Goal: Information Seeking & Learning: Check status

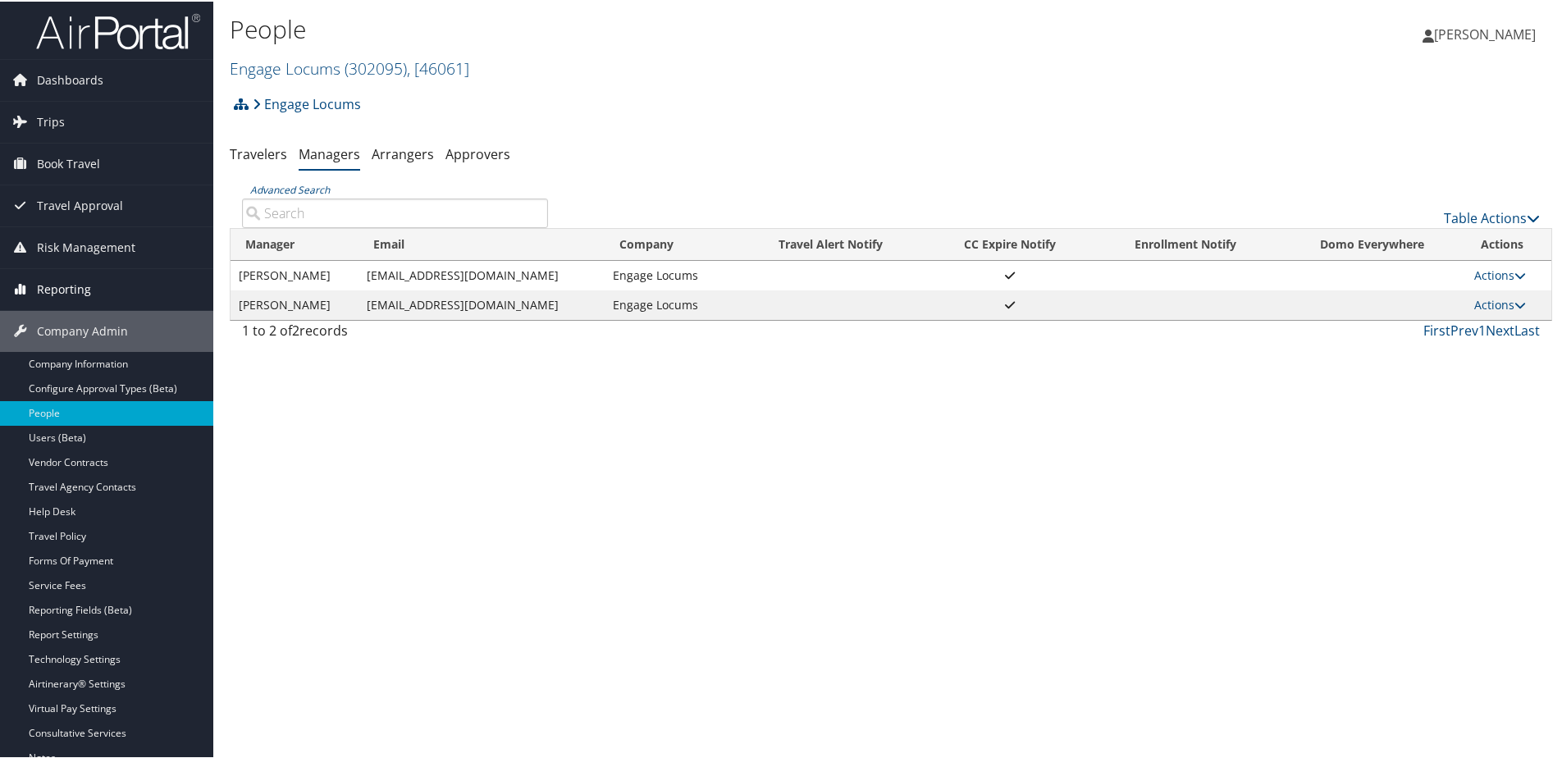
click at [48, 285] on span "Reporting" at bounding box center [64, 288] width 54 height 41
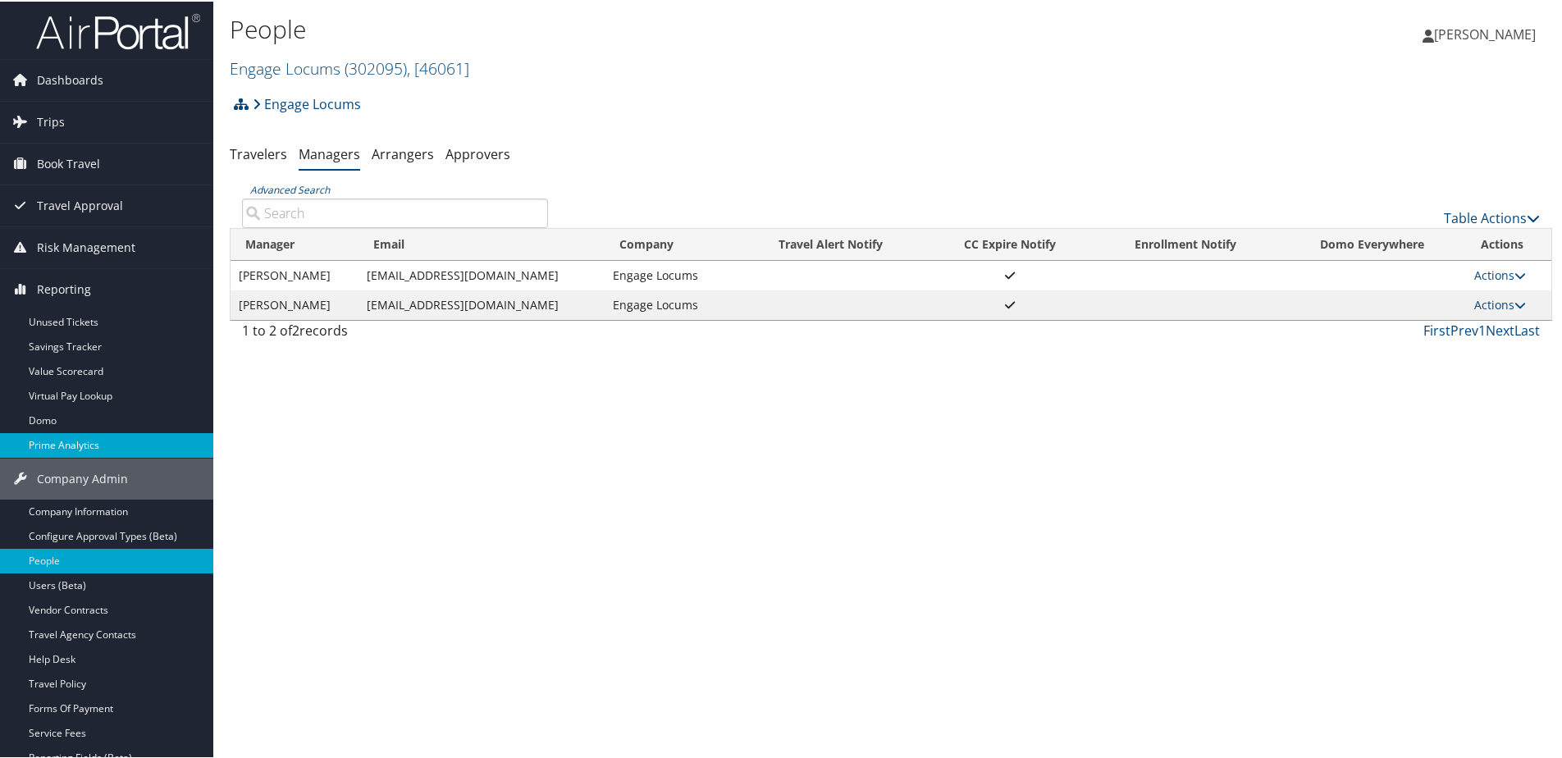
click at [54, 449] on link "Prime Analytics" at bounding box center [106, 444] width 213 height 25
click at [262, 69] on link "Engage Locums ( 302095 ) , [ 46061 ]" at bounding box center [350, 67] width 240 height 22
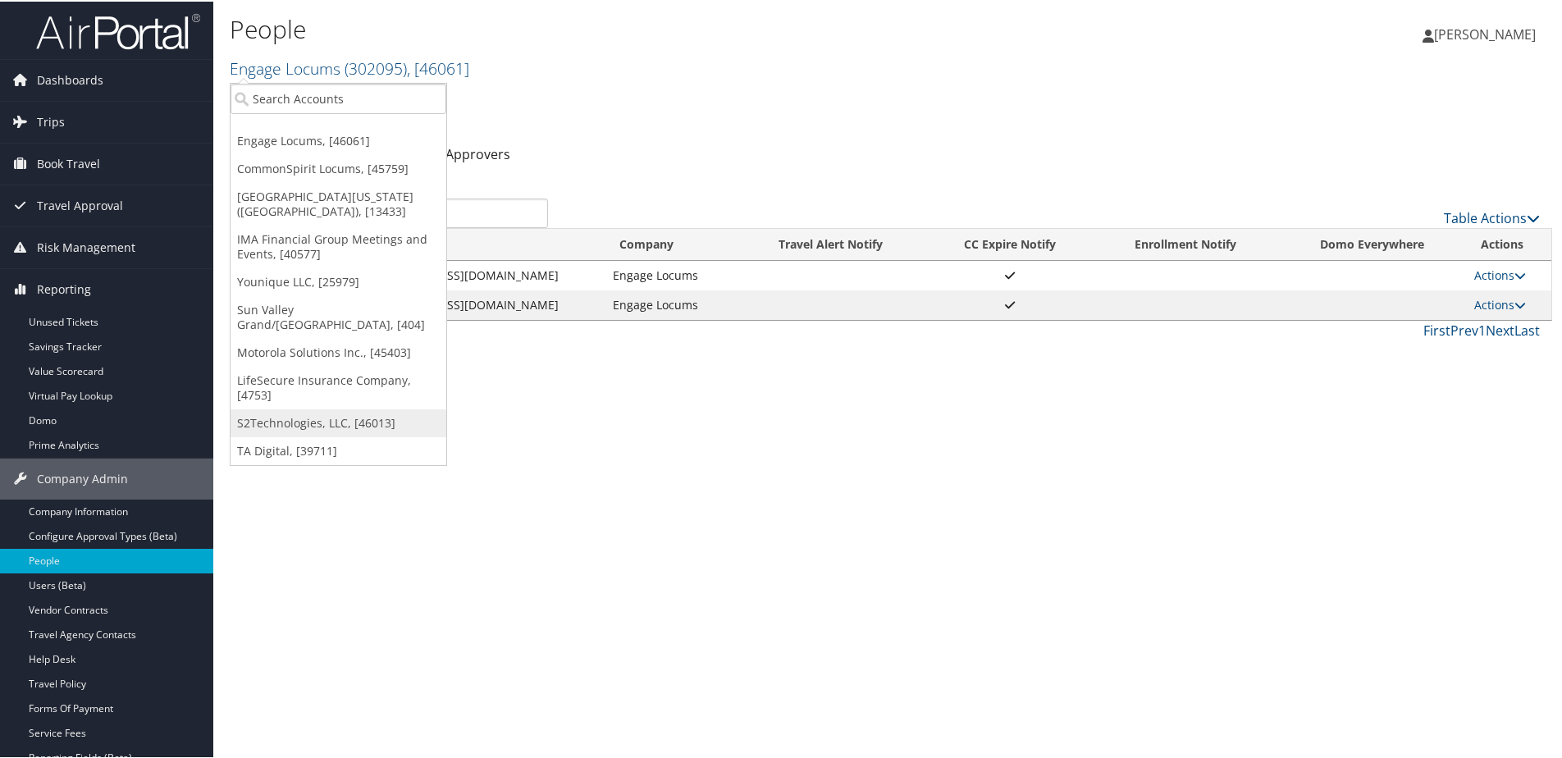
click at [277, 416] on link "S2Technologies, LLC, [46013]" at bounding box center [339, 422] width 216 height 28
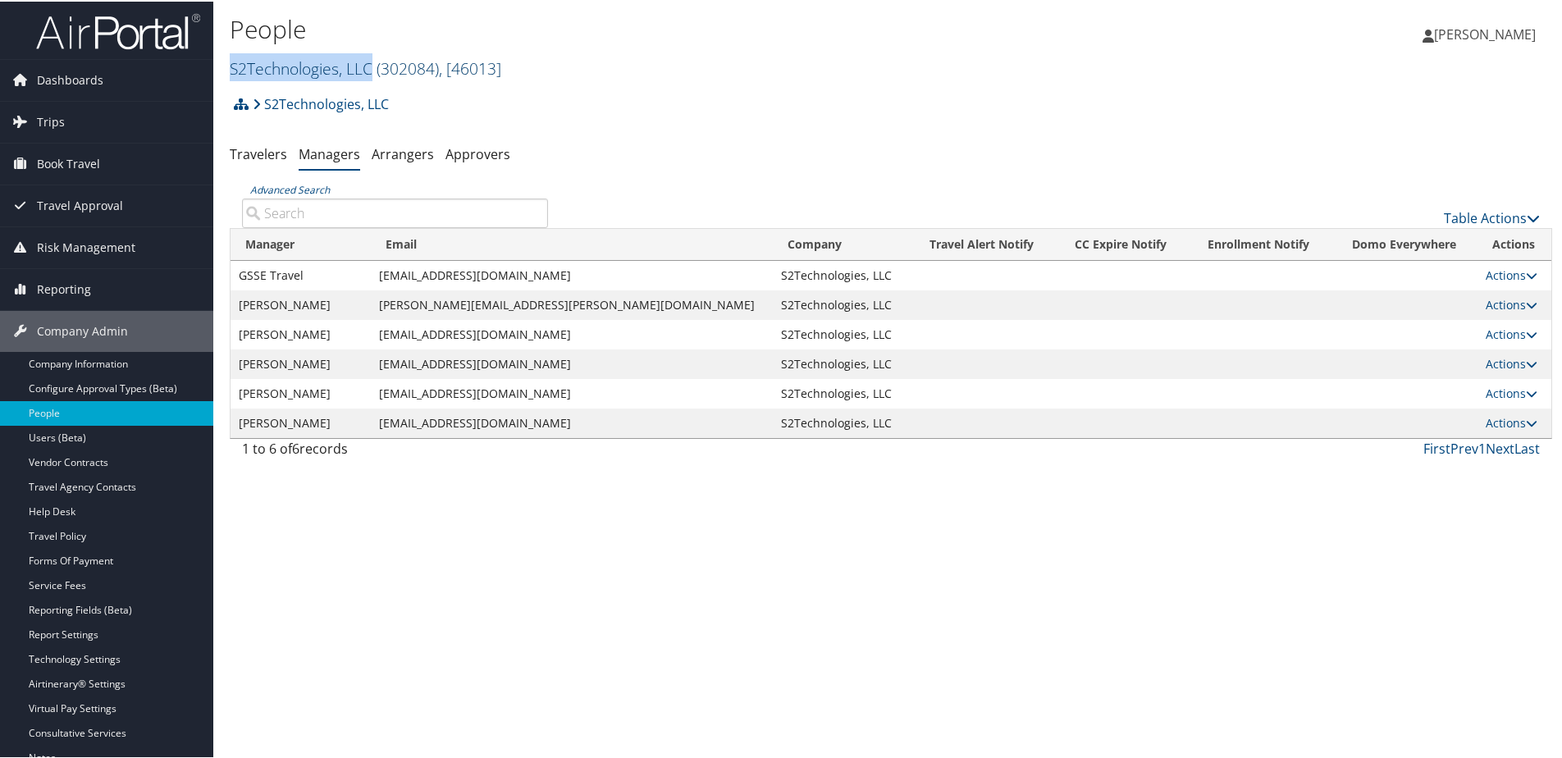
drag, startPoint x: 223, startPoint y: 65, endPoint x: 374, endPoint y: 71, distance: 151.1
click at [374, 71] on div "People S2Technologies, LLC ( 302084 ) , [ 46013 ] S2Technologies, LLC Engage Lo…" at bounding box center [891, 43] width 1356 height 86
copy link "S2Technologies, LLC"
drag, startPoint x: 386, startPoint y: 66, endPoint x: 434, endPoint y: 72, distance: 48.9
click at [434, 72] on span "( 302084 )" at bounding box center [408, 67] width 62 height 22
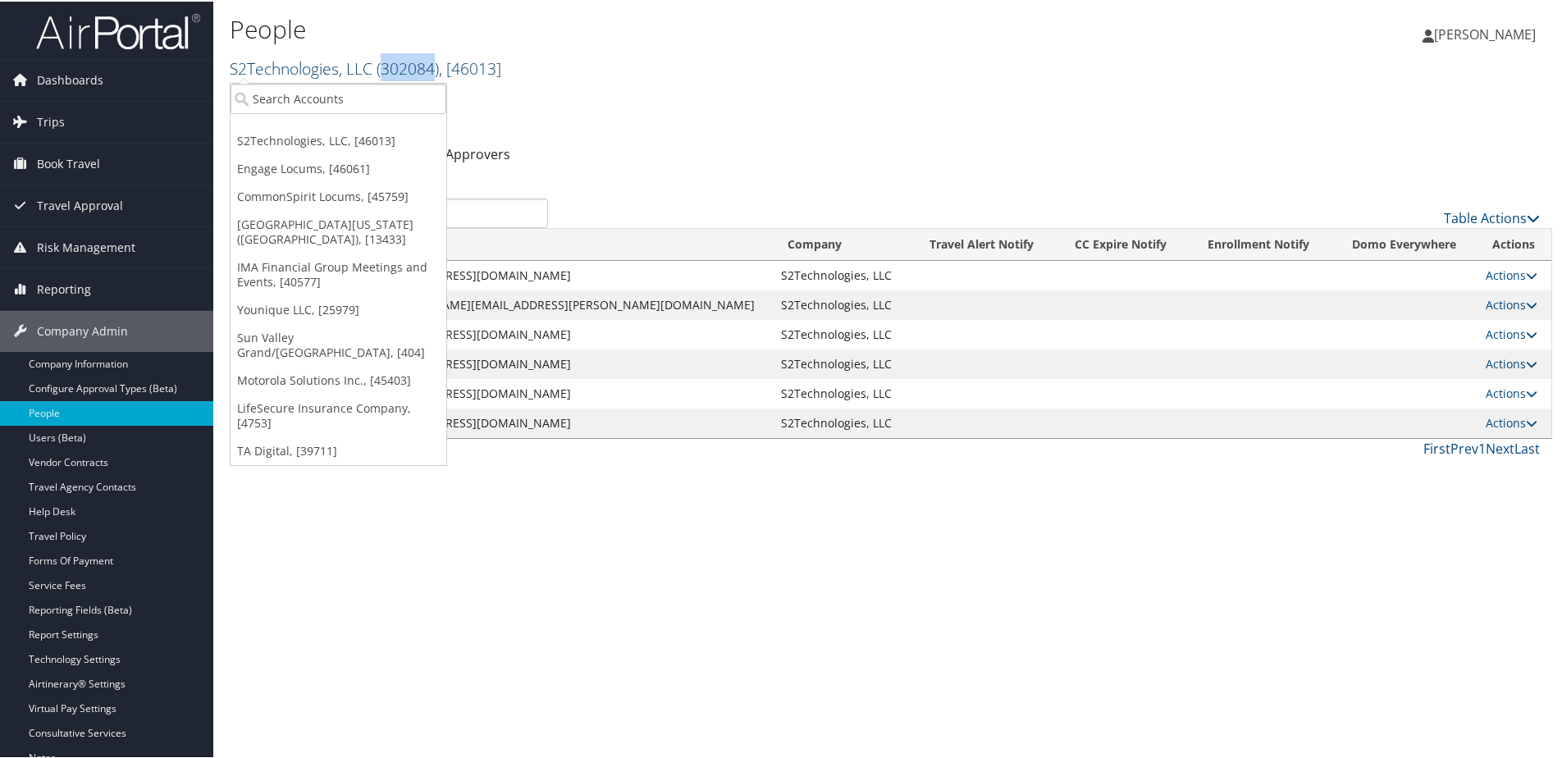
copy span "302084"
click at [638, 34] on h1 "People" at bounding box center [671, 28] width 882 height 34
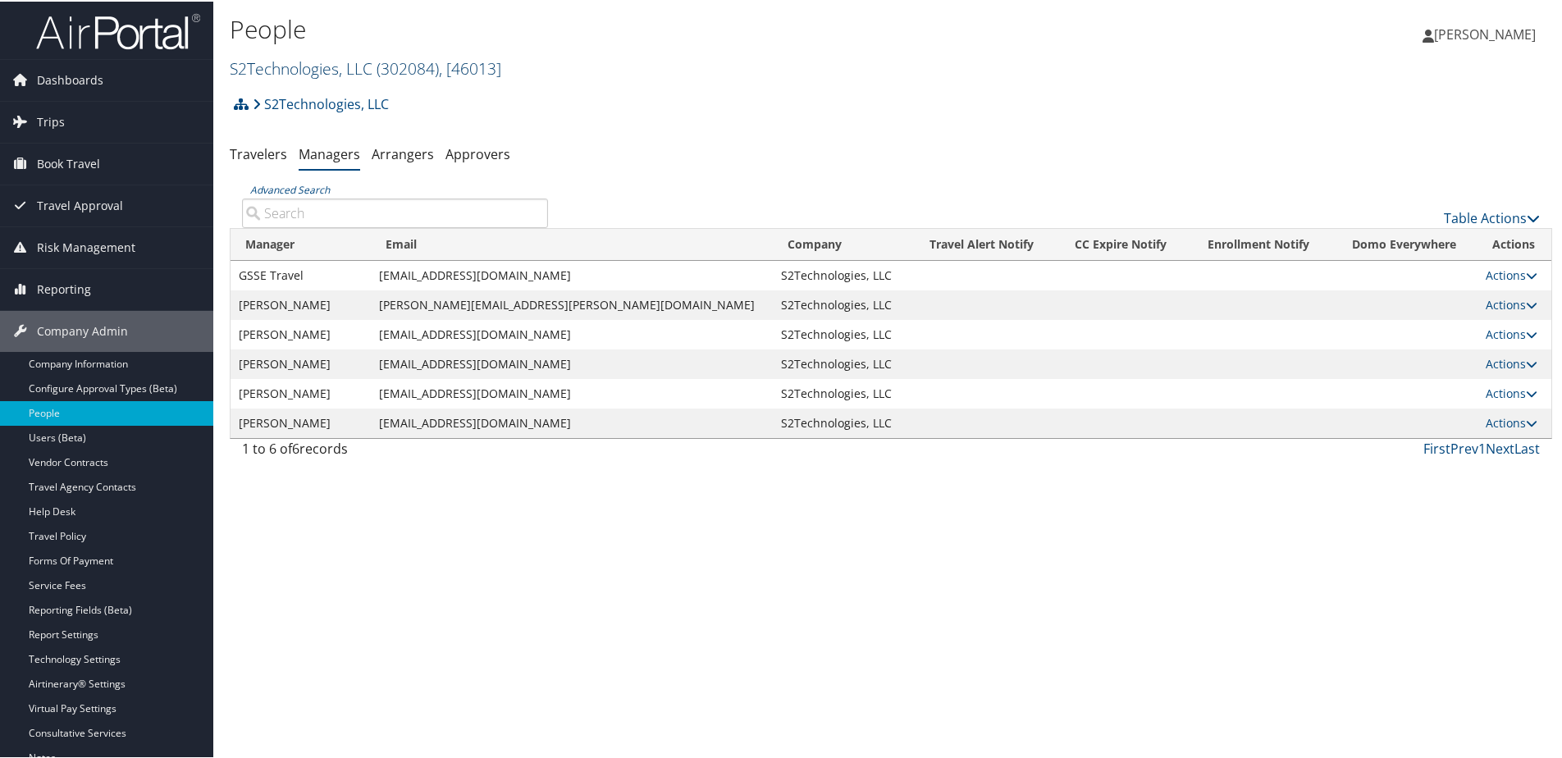
click at [293, 76] on link "S2Technologies, LLC ( 302084 ) , [ 46013 ]" at bounding box center [366, 67] width 272 height 22
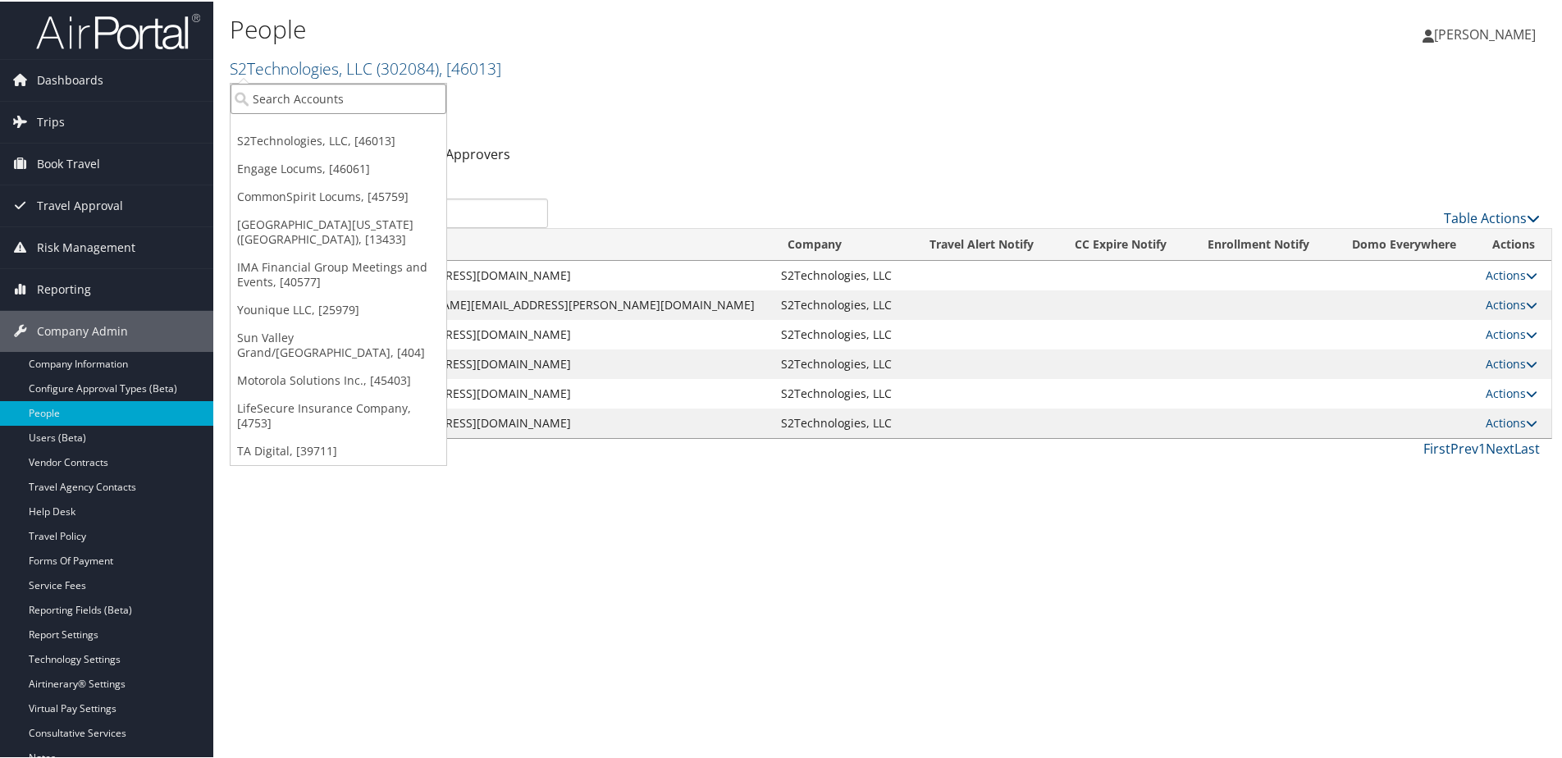
click at [289, 90] on input "search" at bounding box center [339, 97] width 216 height 30
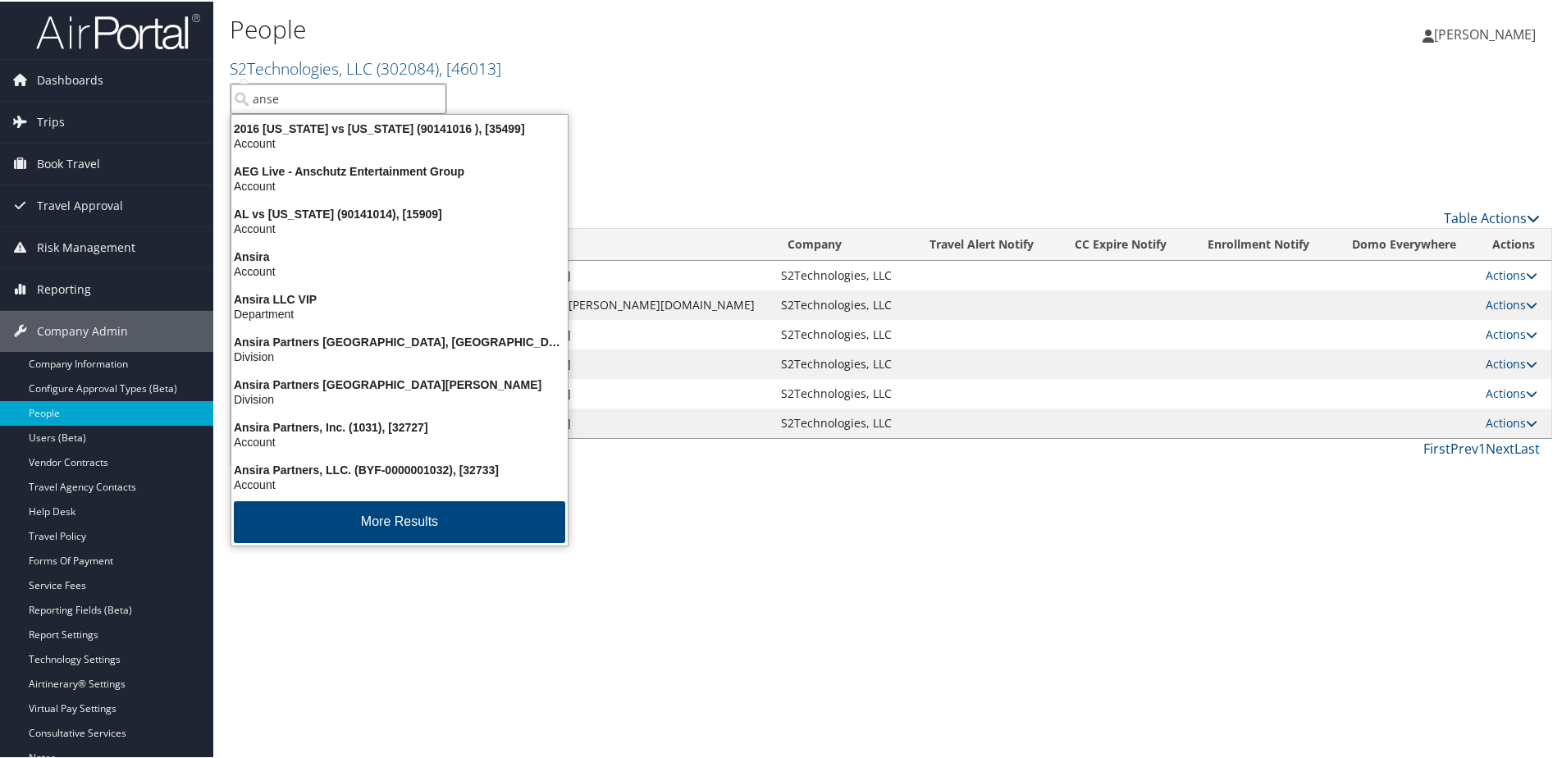
type input "anser"
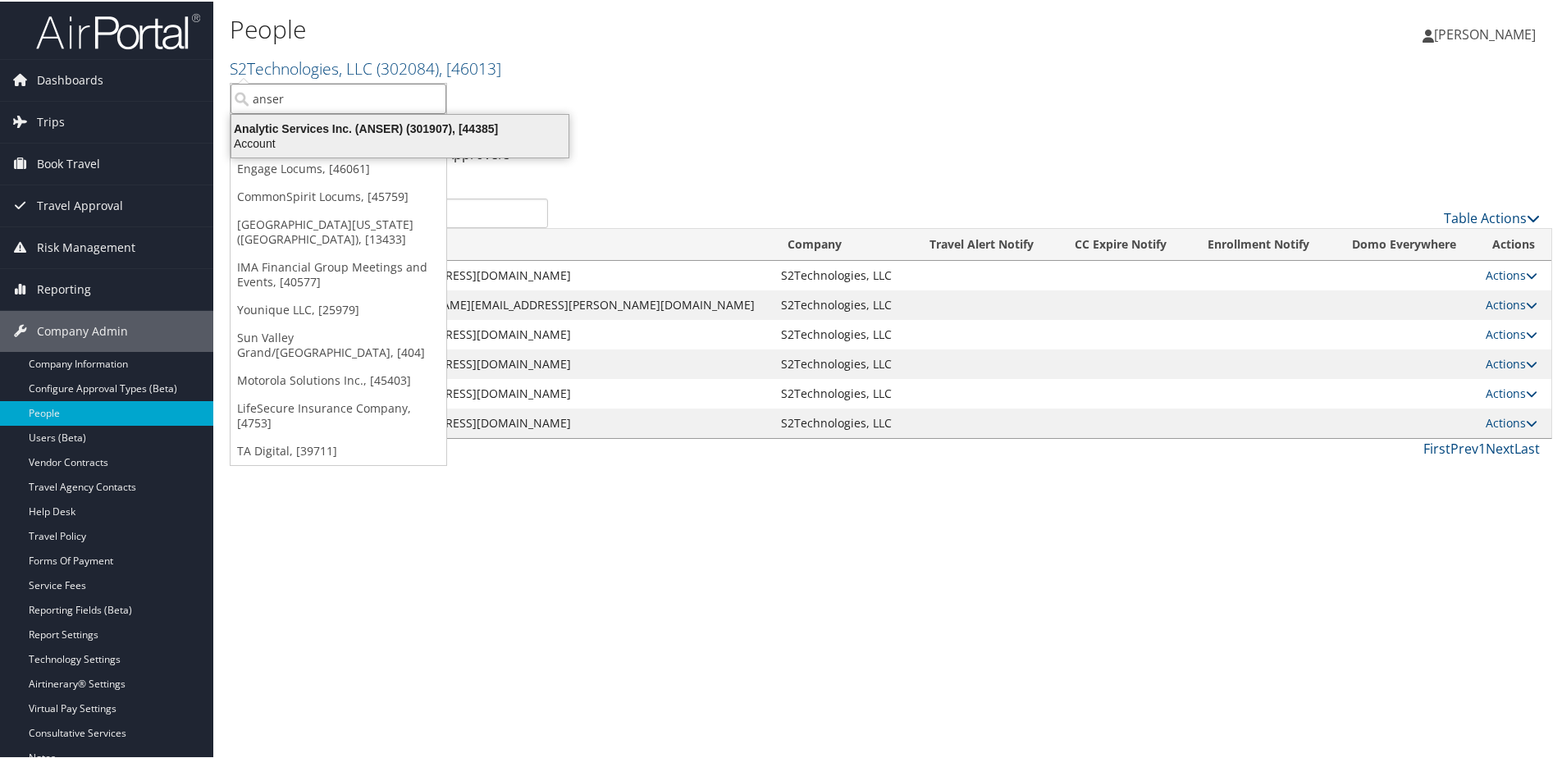
click at [281, 123] on div "Analytic Services Inc. (ANSER) (301907), [44385]" at bounding box center [400, 127] width 357 height 15
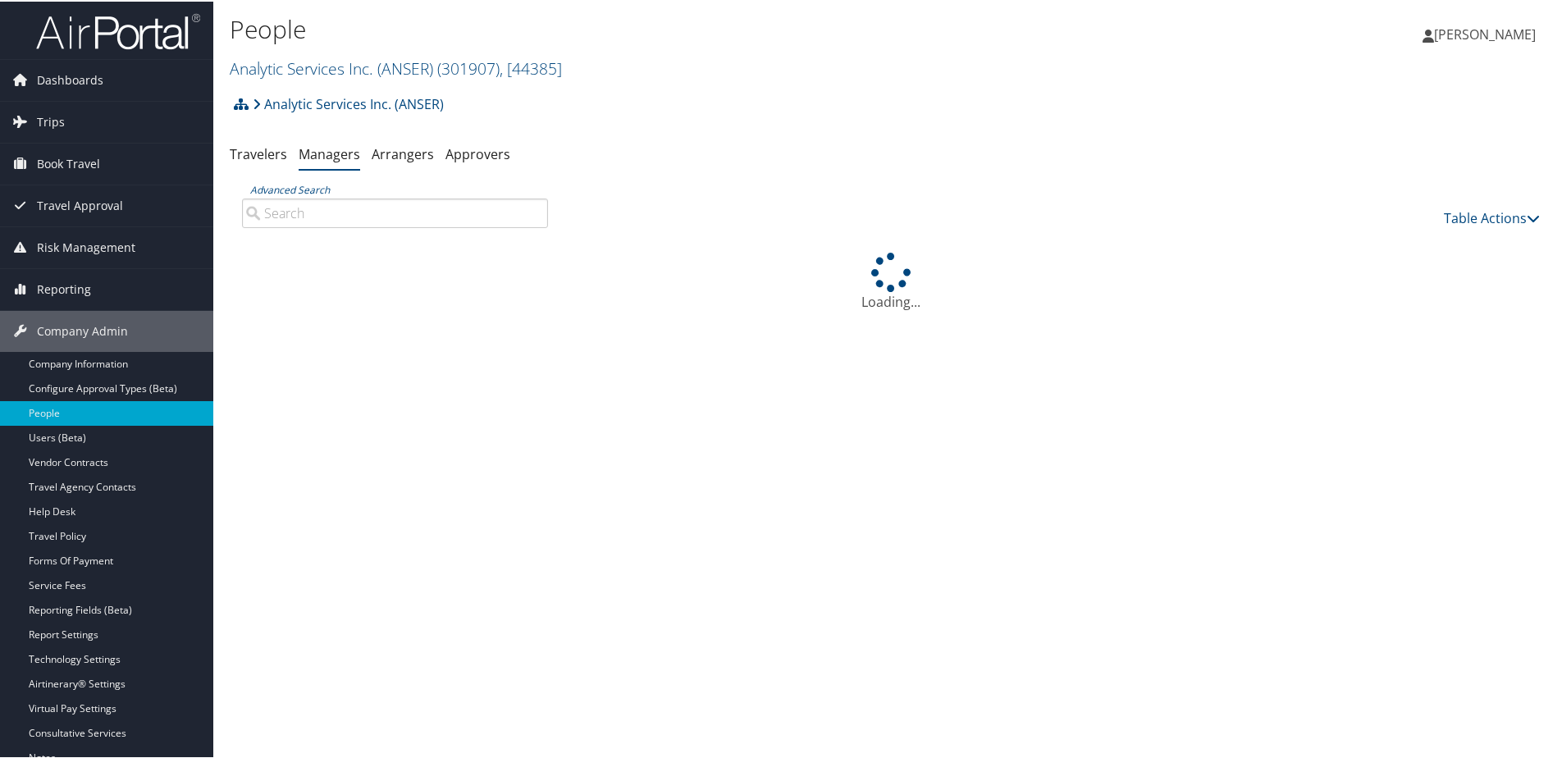
click at [74, 286] on span "Reporting" at bounding box center [64, 288] width 54 height 41
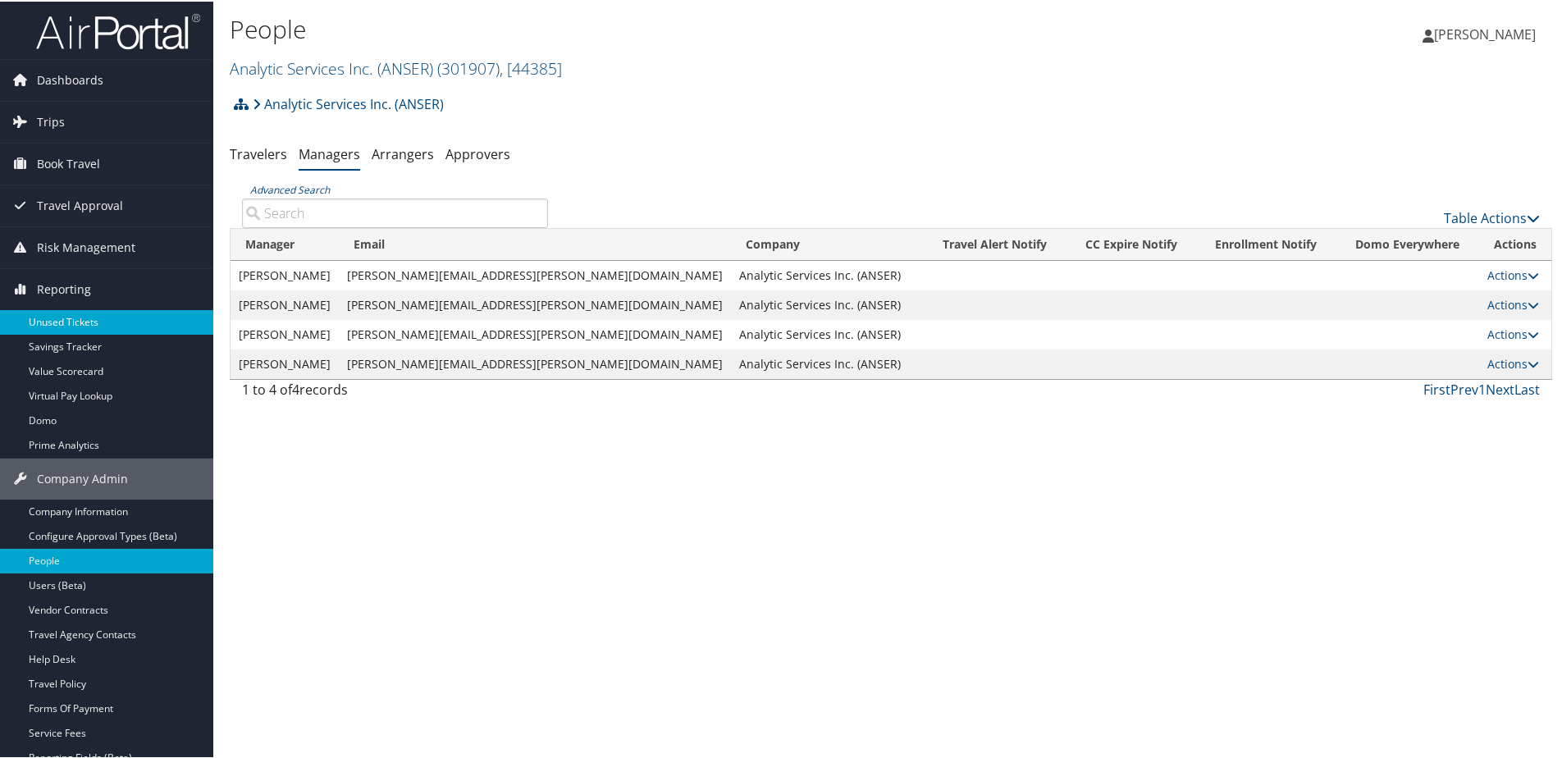
click at [66, 318] on link "Unused Tickets" at bounding box center [106, 321] width 213 height 25
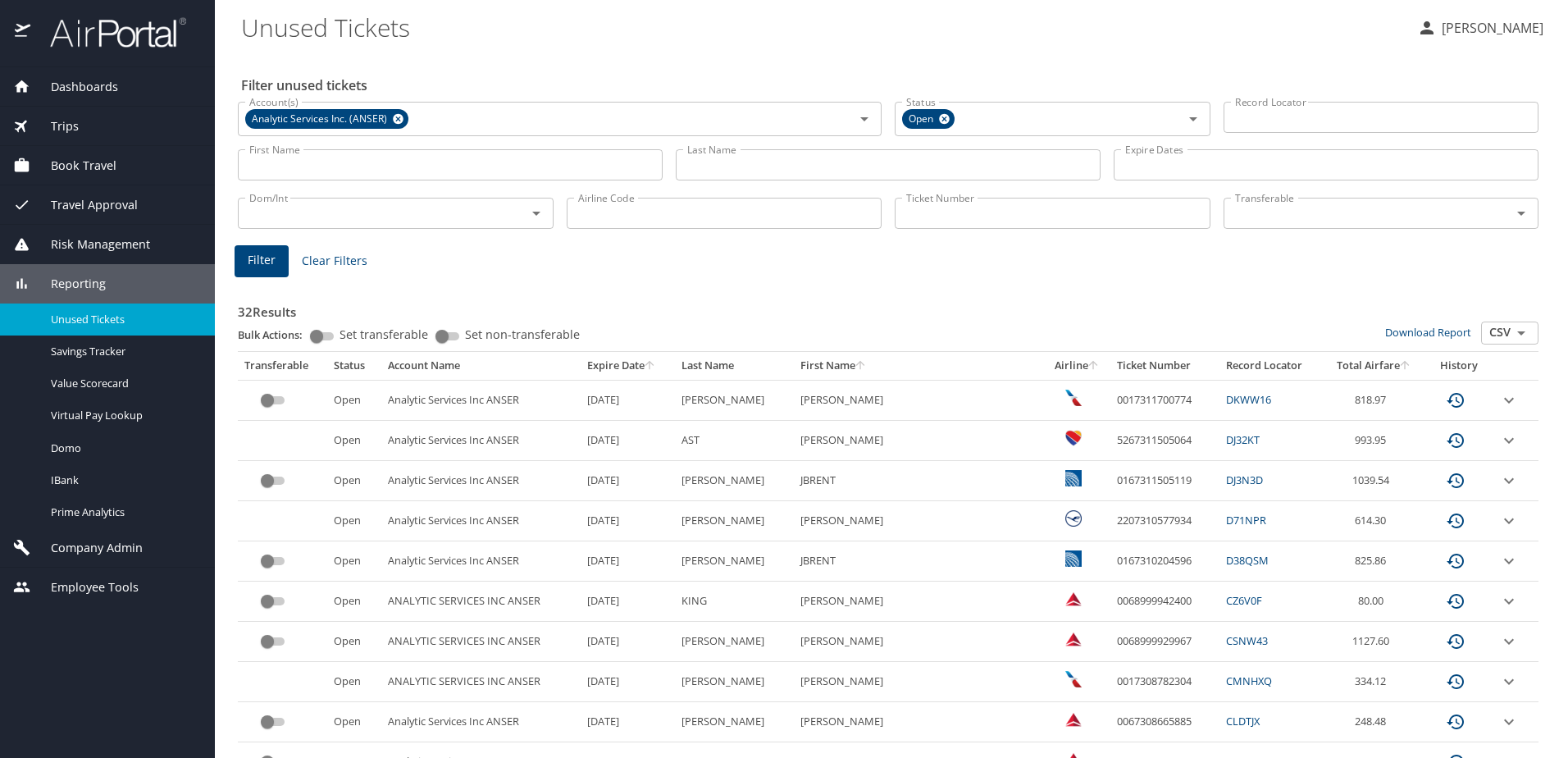
click at [716, 154] on input "Last Name" at bounding box center [887, 164] width 425 height 31
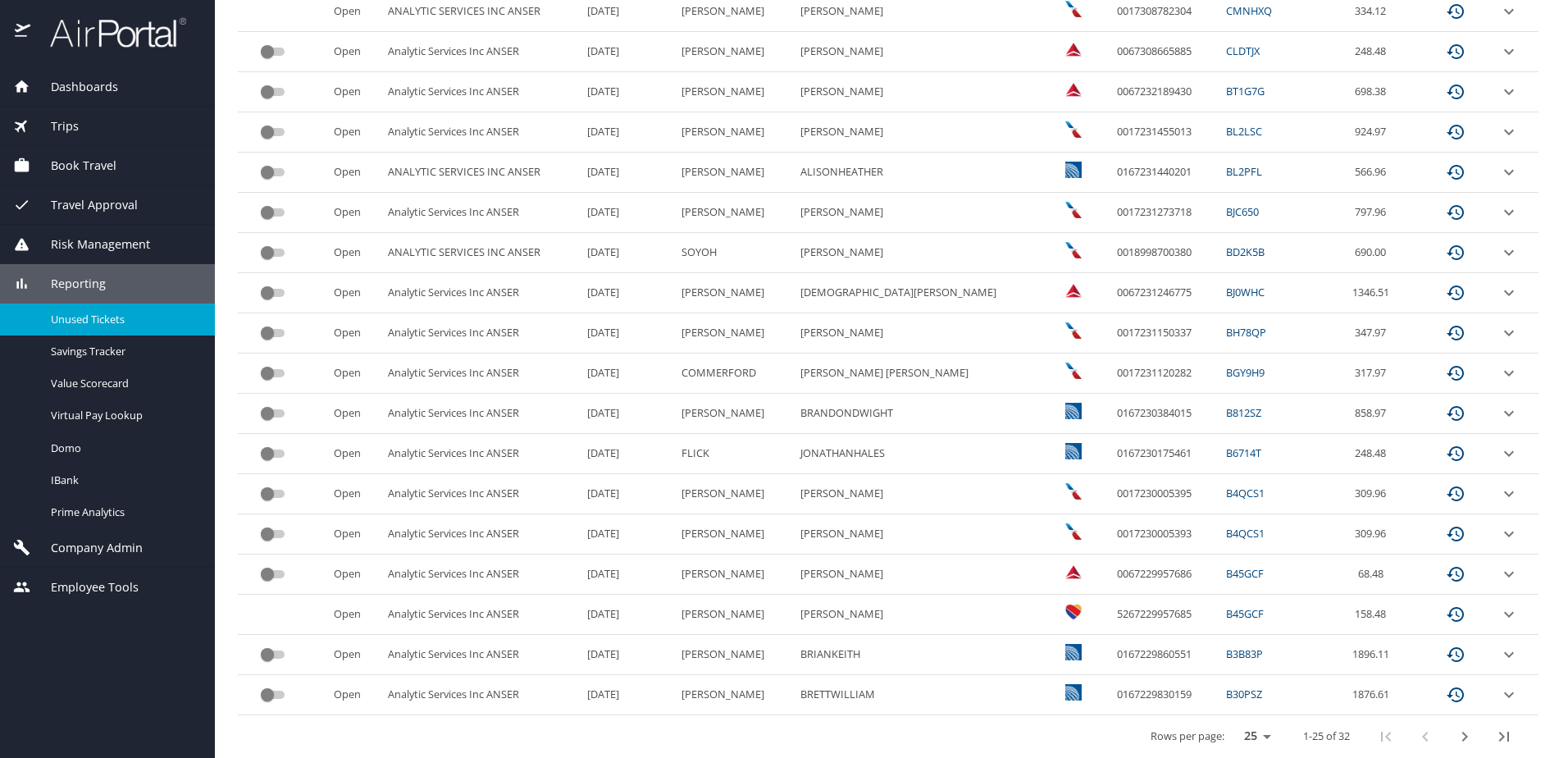
scroll to position [678, 0]
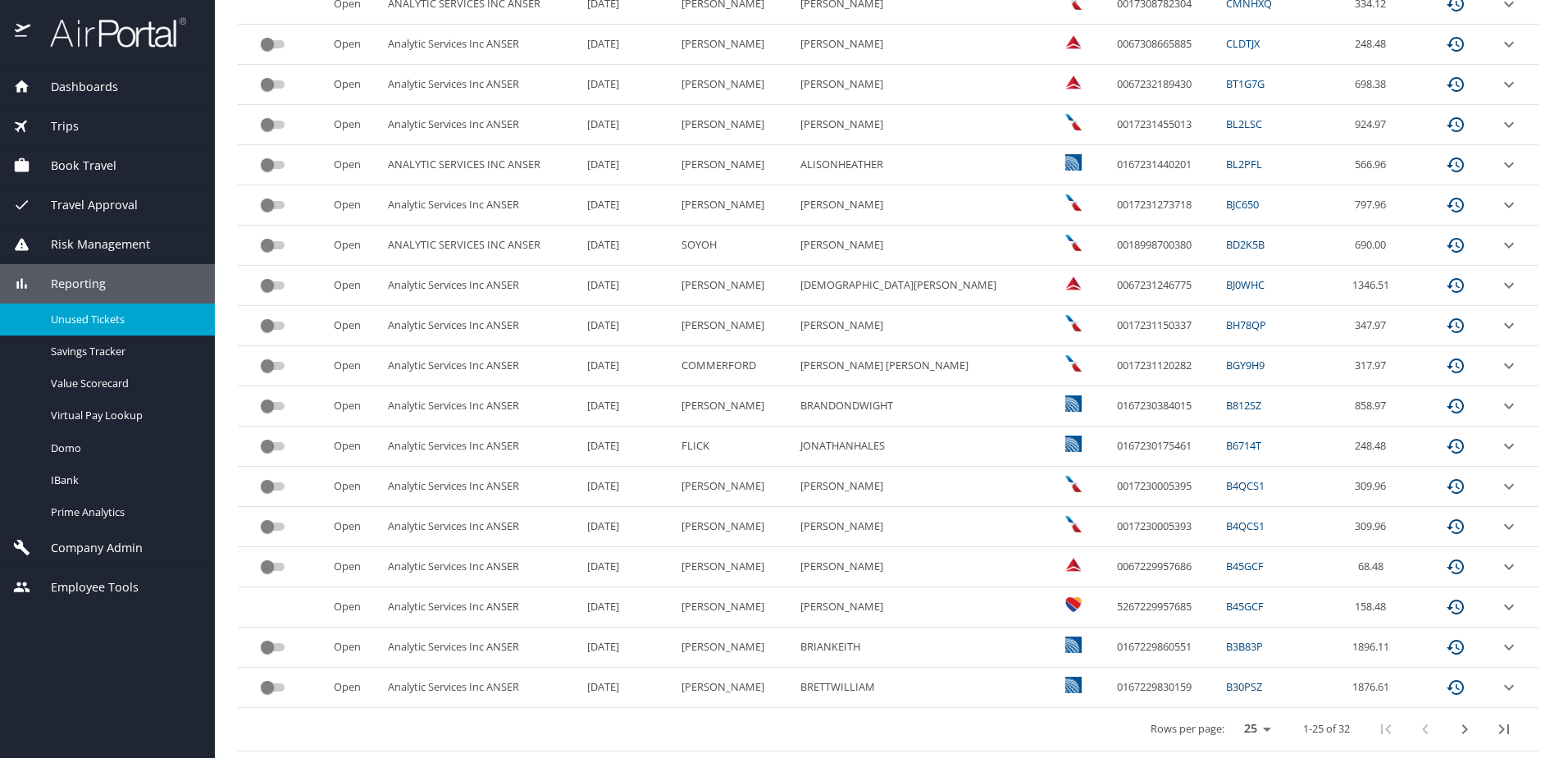
click at [1455, 734] on icon "next page" at bounding box center [1465, 730] width 20 height 20
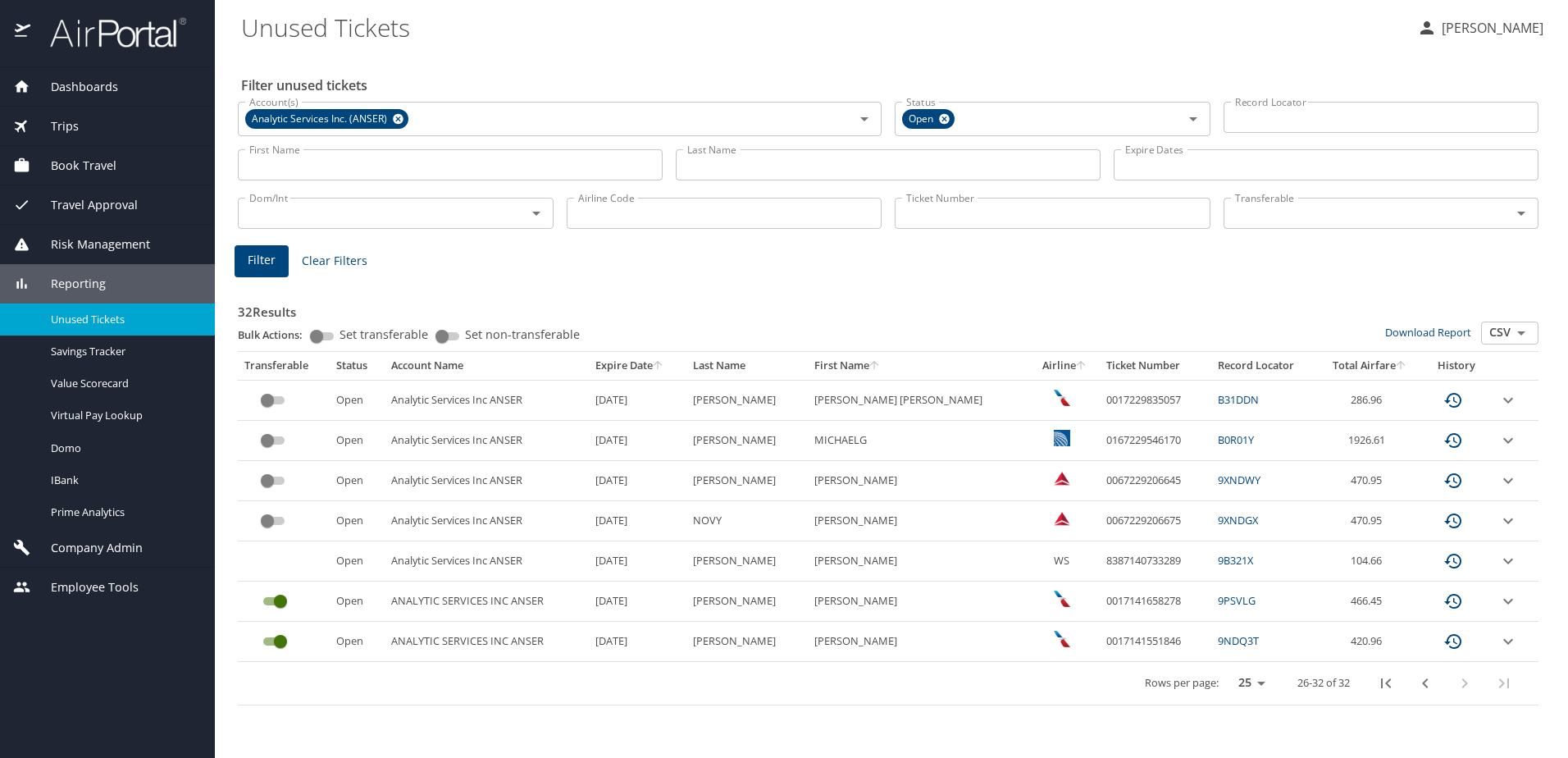
scroll to position [0, 0]
click at [1424, 692] on icon "previous page" at bounding box center [1425, 684] width 20 height 20
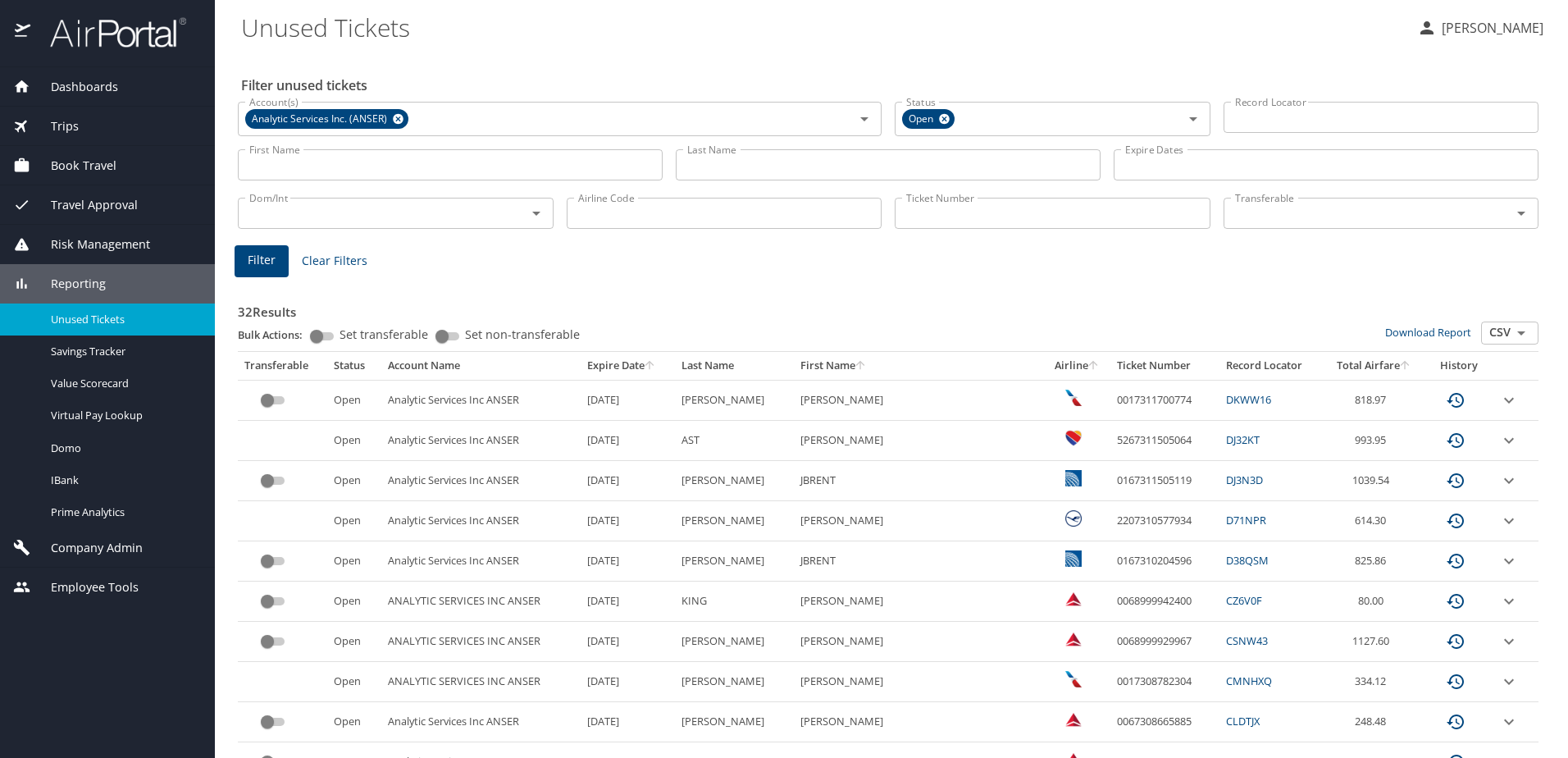
click at [67, 117] on span "Trips" at bounding box center [54, 126] width 48 height 18
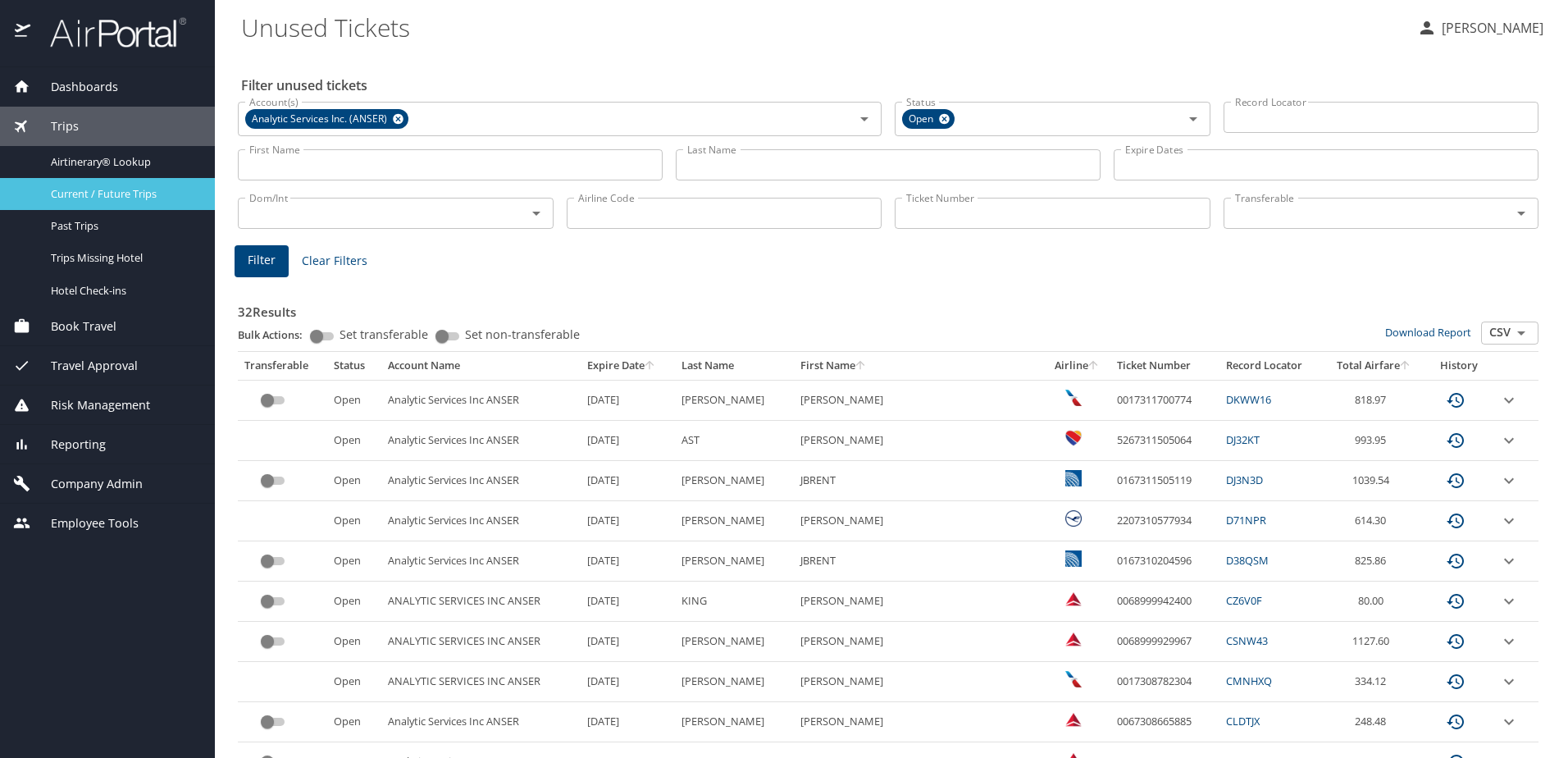
click at [90, 193] on span "Current / Future Trips" at bounding box center [123, 194] width 144 height 16
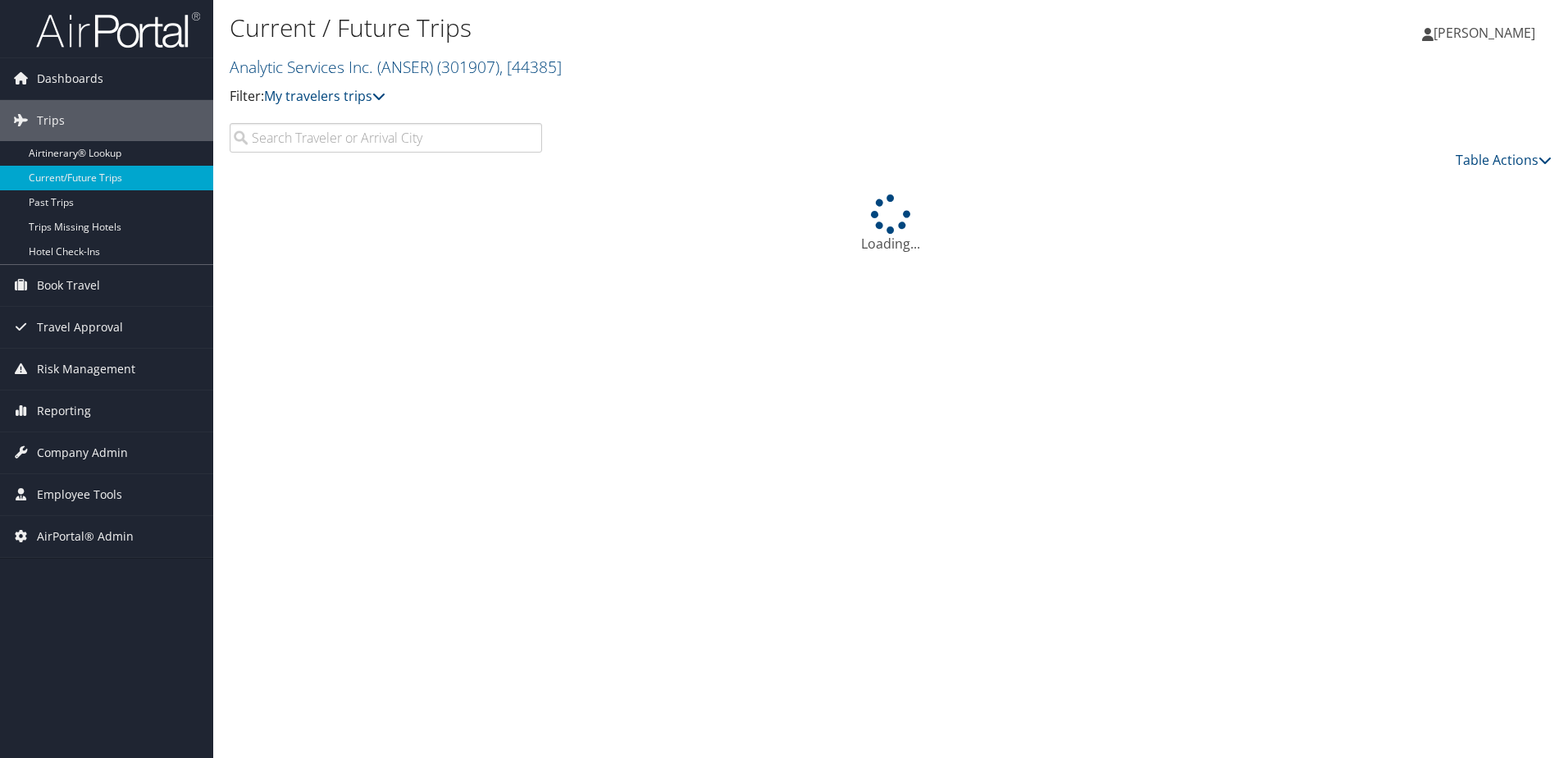
click at [329, 132] on input "search" at bounding box center [386, 138] width 313 height 30
type input "R"
